Goal: Information Seeking & Learning: Learn about a topic

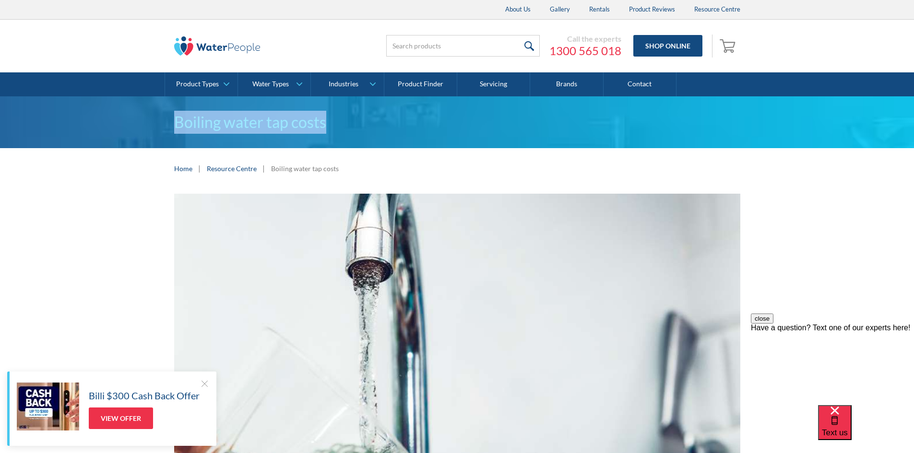
drag, startPoint x: 149, startPoint y: 131, endPoint x: 351, endPoint y: 127, distance: 202.0
click at [351, 127] on div "Boiling water tap costs" at bounding box center [457, 122] width 914 height 52
copy h1 "Boiling water tap costs"
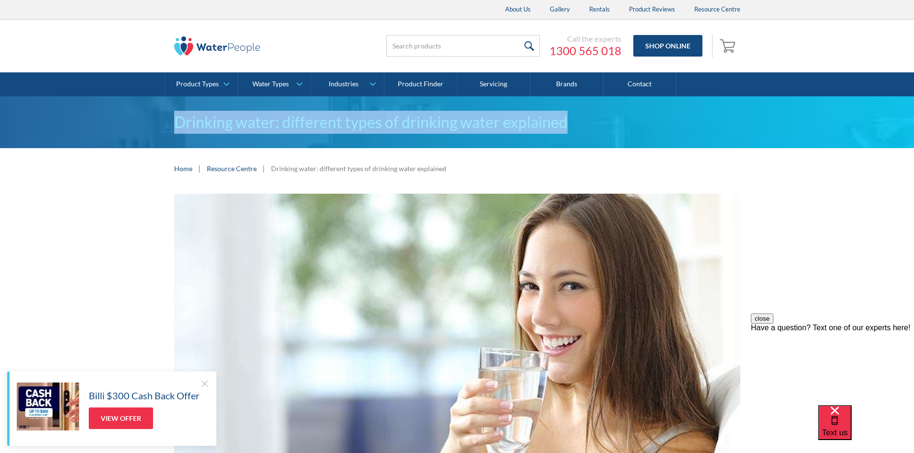
drag, startPoint x: 614, startPoint y: 129, endPoint x: 168, endPoint y: 119, distance: 445.7
click at [168, 119] on div "Drinking water: different types of drinking water explained" at bounding box center [457, 122] width 914 height 52
copy h1 "Drinking water: different types of drinking water explained"
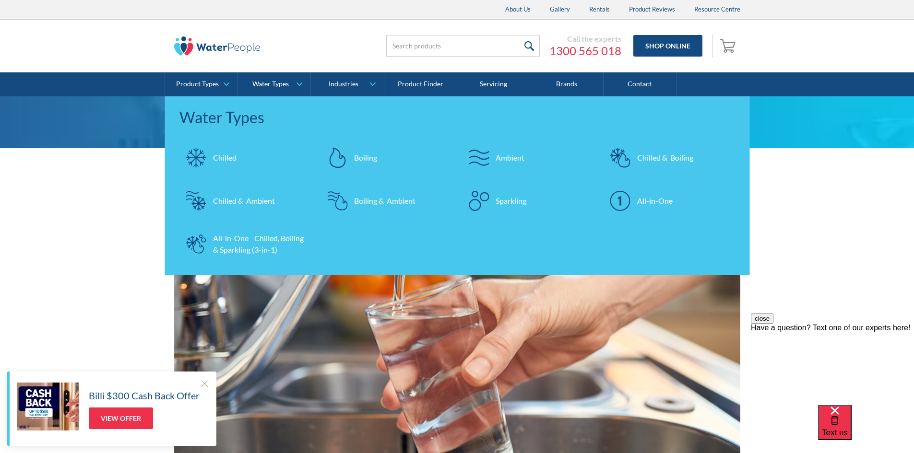
click at [73, 134] on div "Australia's top 5 cities for tap water" at bounding box center [457, 122] width 914 height 52
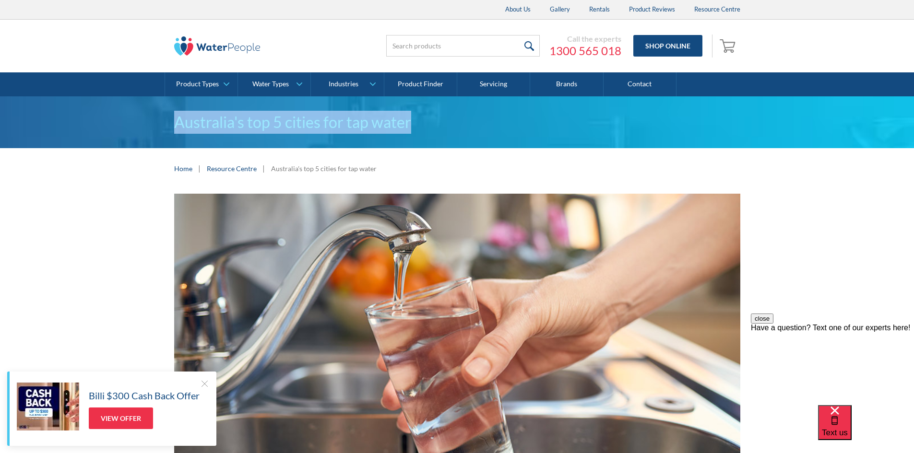
drag, startPoint x: 446, startPoint y: 119, endPoint x: 160, endPoint y: 113, distance: 285.9
click at [160, 113] on div "Australia's top 5 cities for tap water" at bounding box center [457, 122] width 914 height 52
copy h1 "Australia's top 5 cities for tap water"
